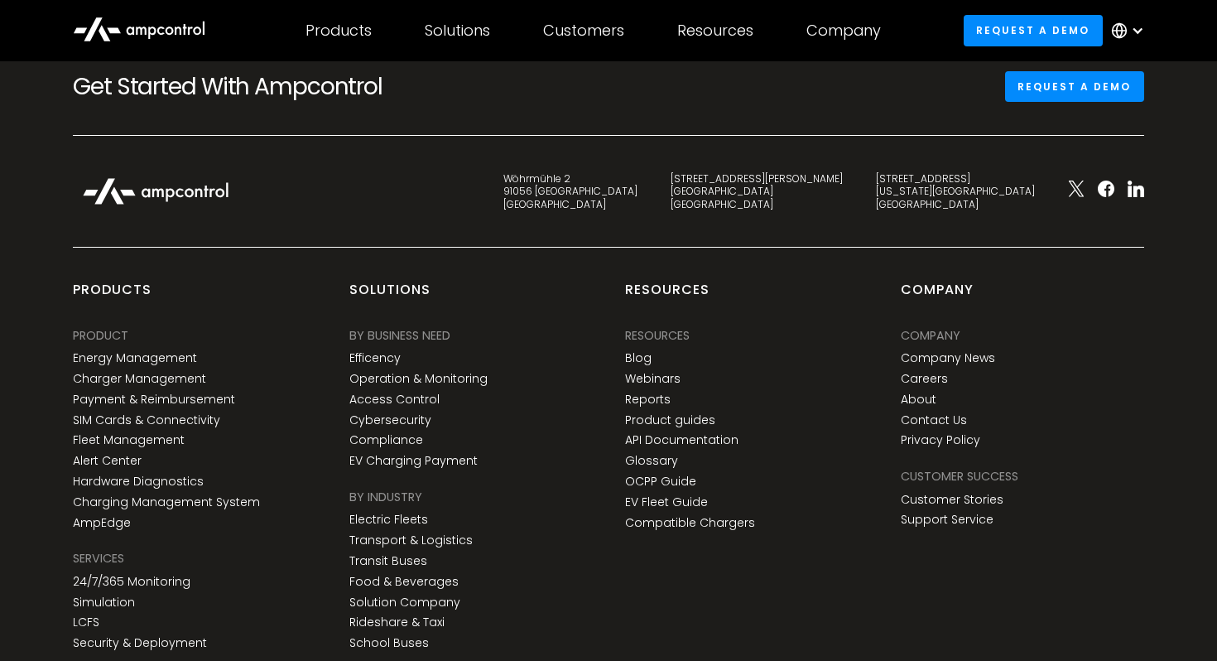
scroll to position [6186, 0]
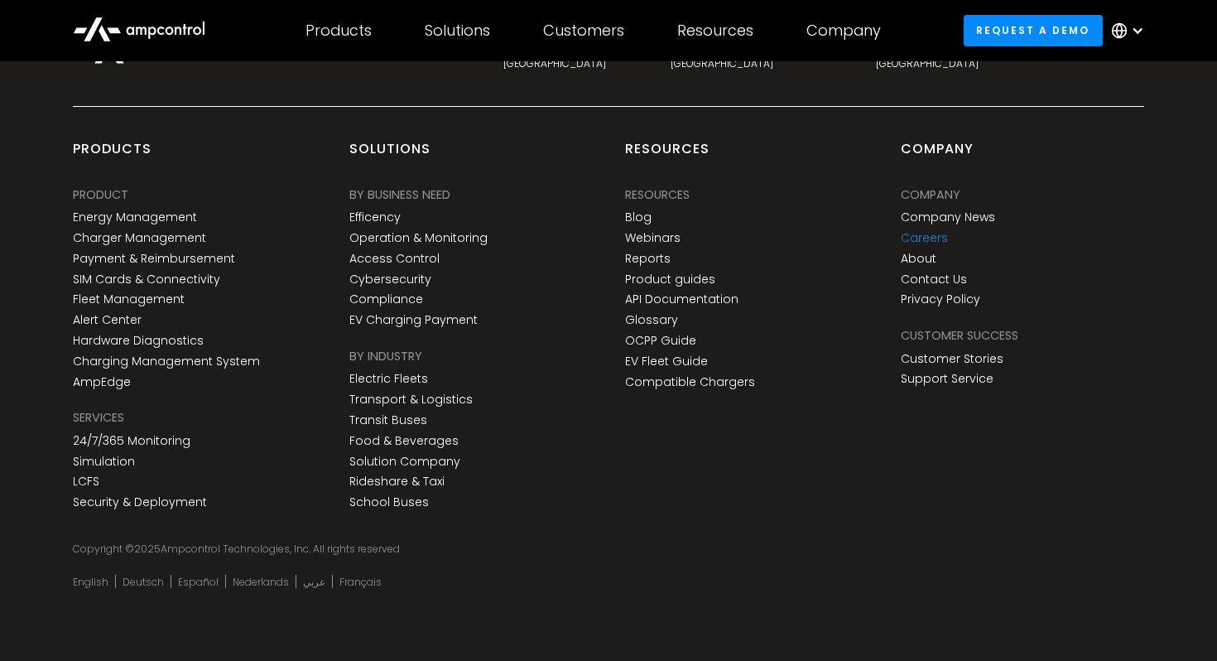
click at [927, 238] on link "Careers" at bounding box center [924, 238] width 47 height 14
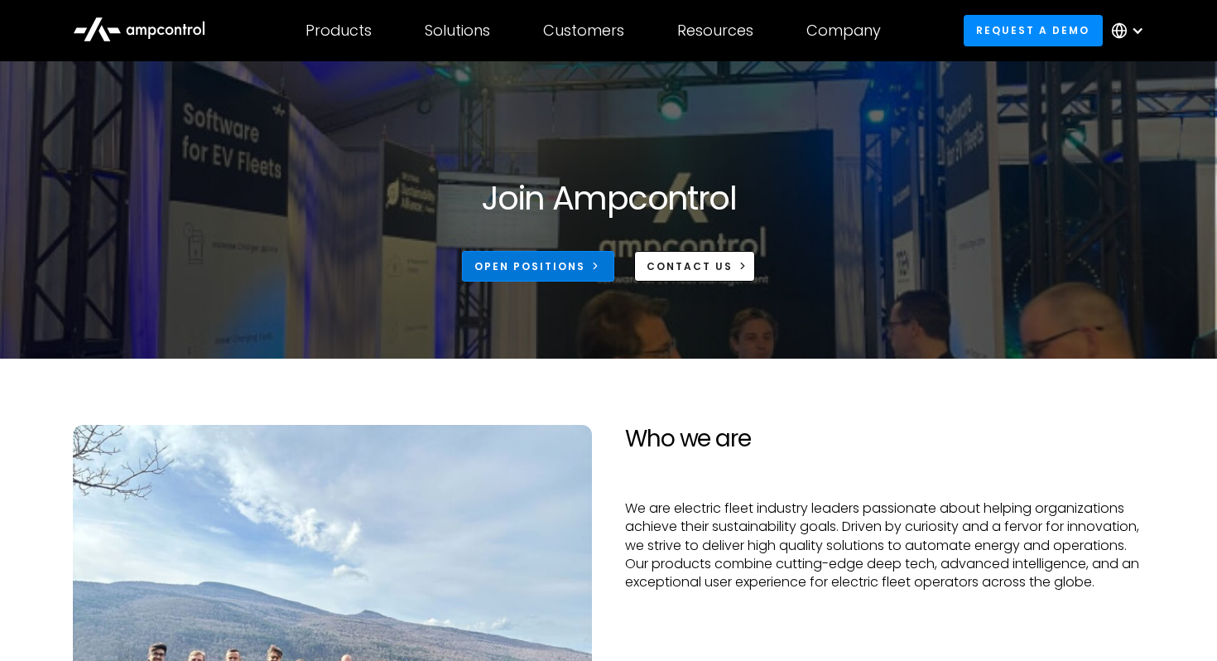
click at [576, 270] on div "Open Positions" at bounding box center [529, 266] width 111 height 15
click at [590, 263] on icon at bounding box center [596, 266] width 12 height 12
